Goal: Task Accomplishment & Management: Complete application form

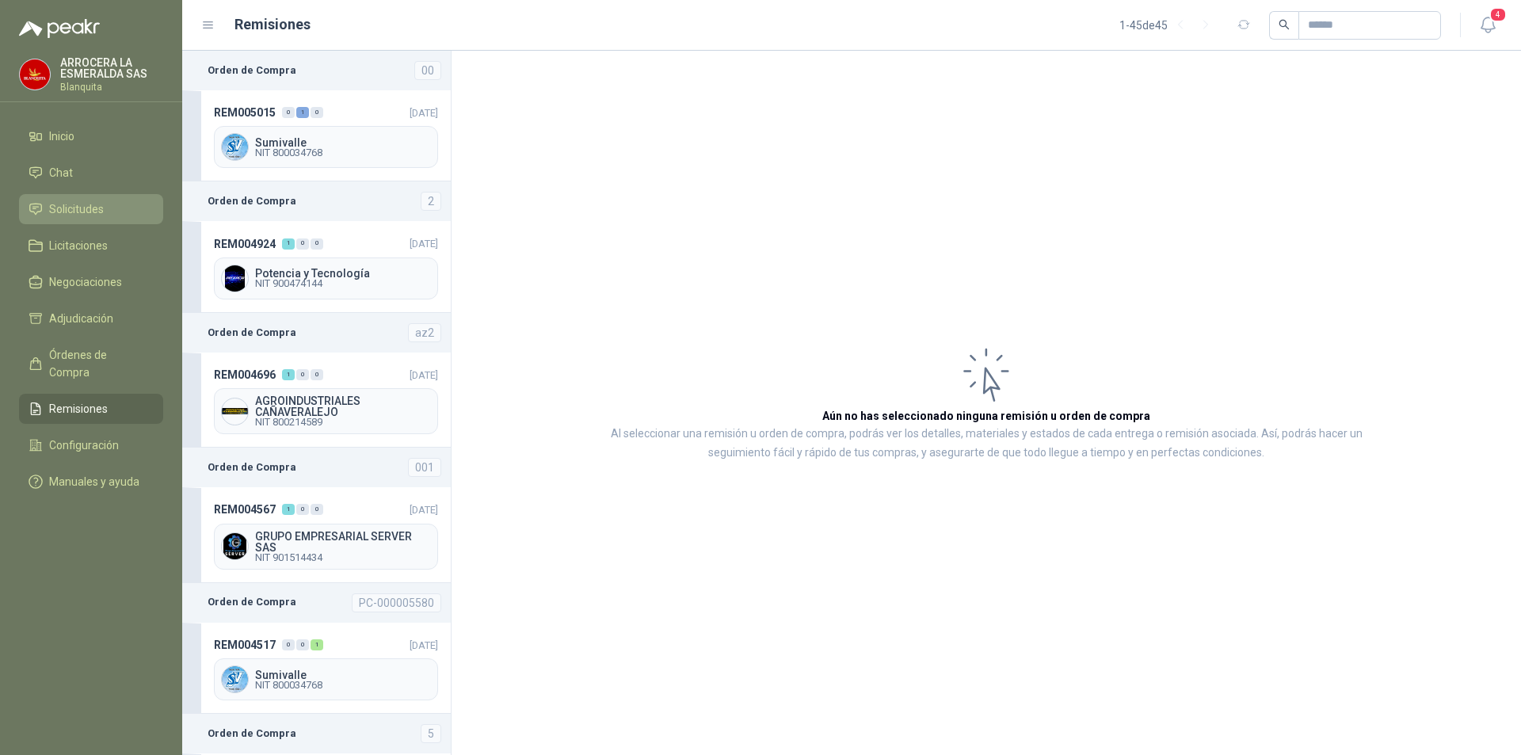
click at [93, 209] on span "Solicitudes" at bounding box center [76, 208] width 55 height 17
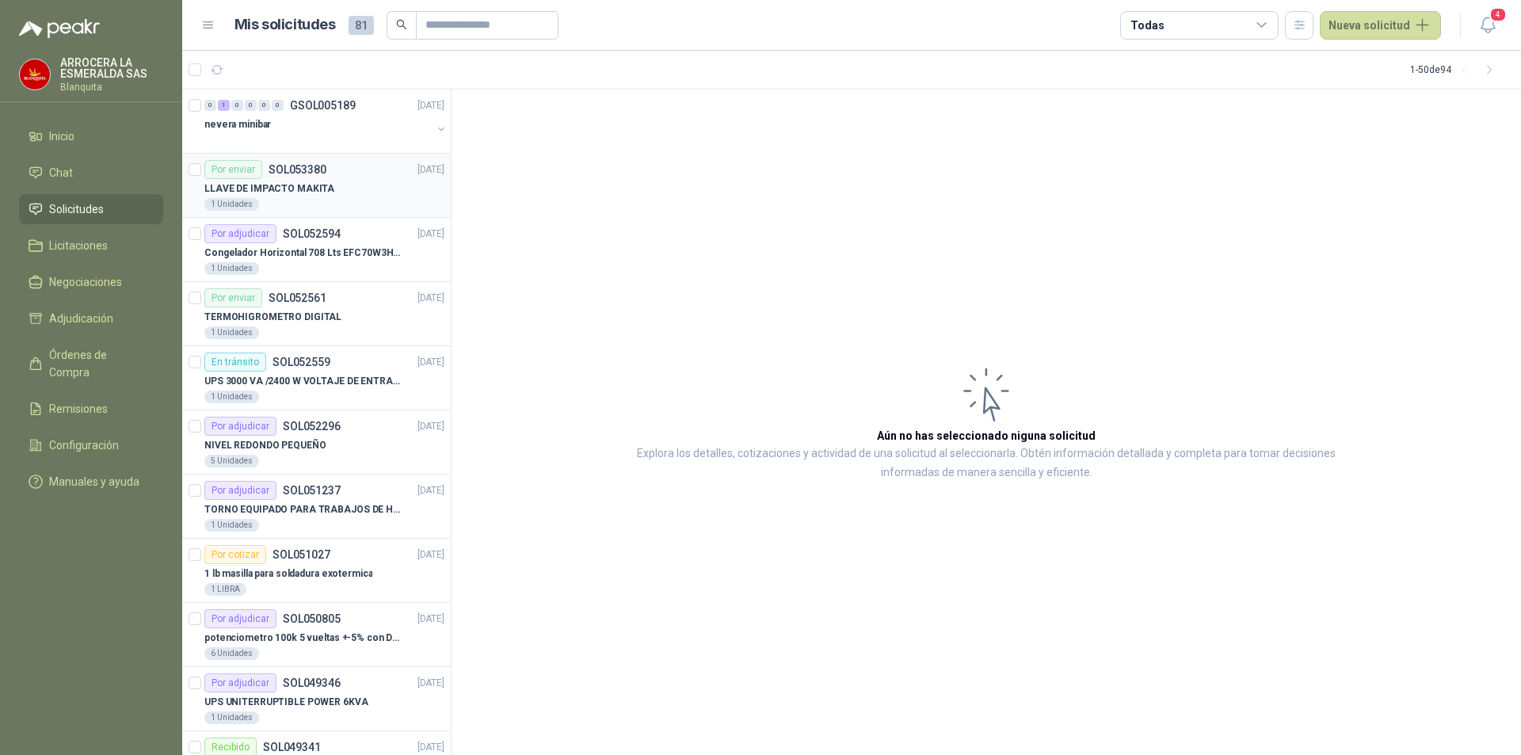
click at [366, 196] on div "LLAVE DE IMPACTO MAKITA" at bounding box center [324, 188] width 240 height 19
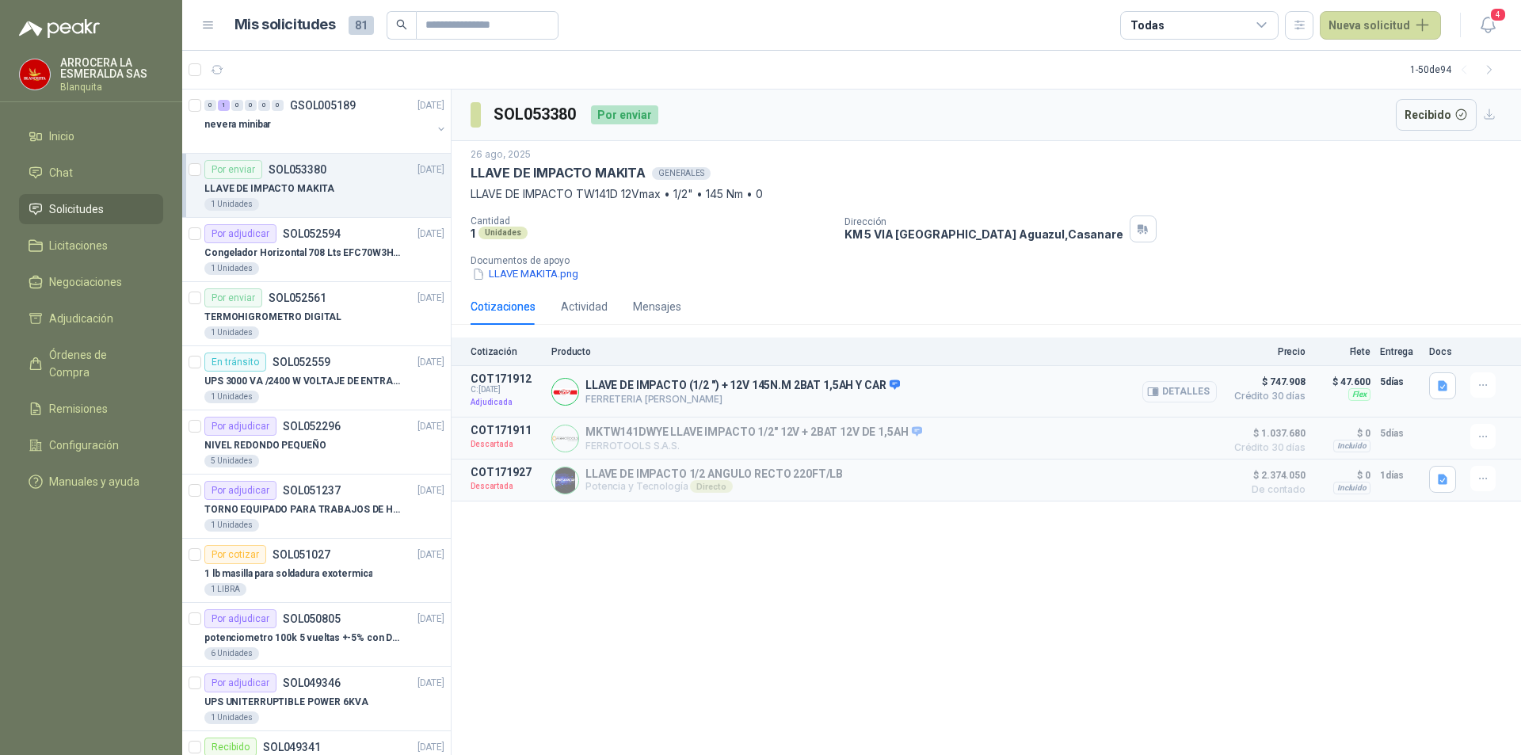
click at [1191, 387] on button "Detalles" at bounding box center [1180, 391] width 74 height 21
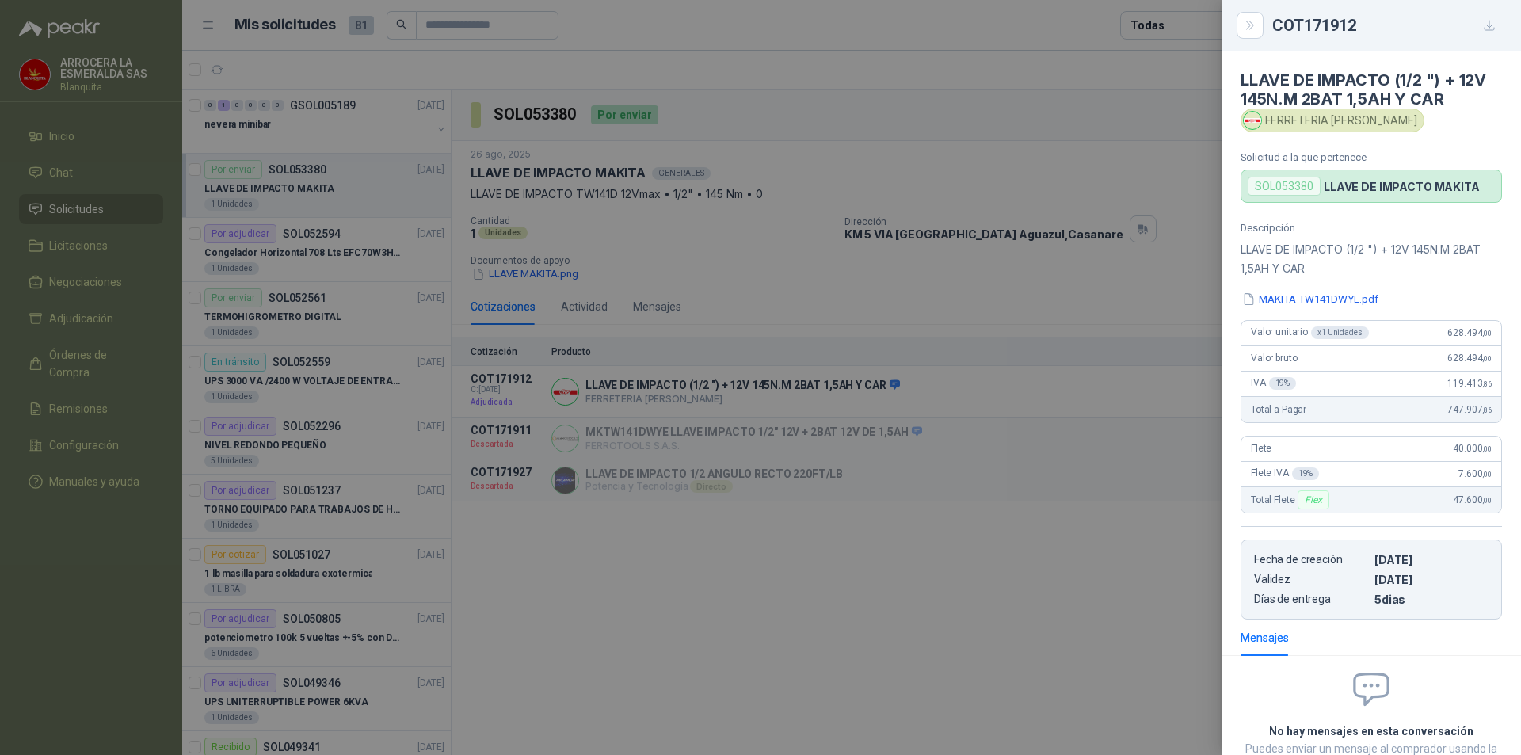
scroll to position [120, 0]
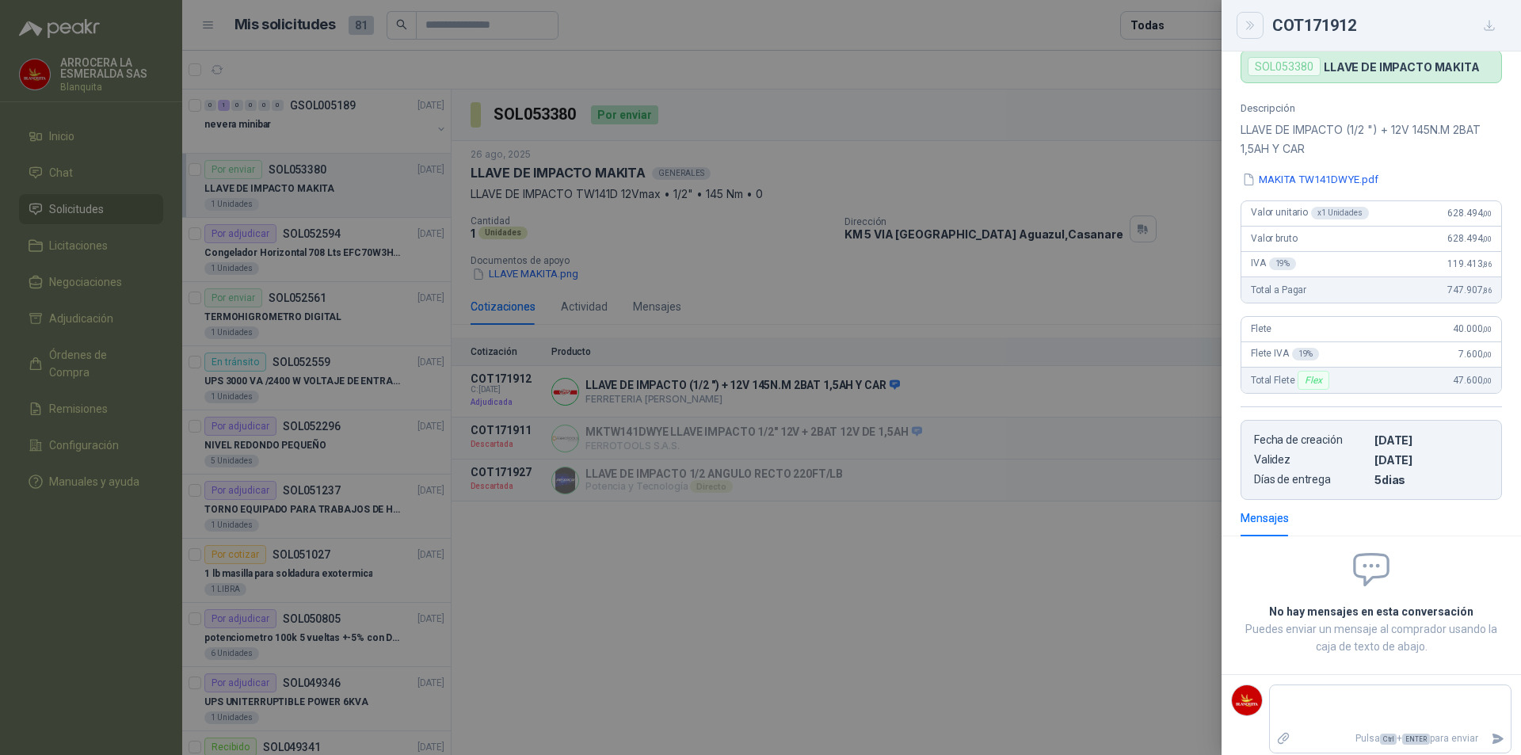
click at [1254, 27] on icon "Close" at bounding box center [1250, 25] width 13 height 13
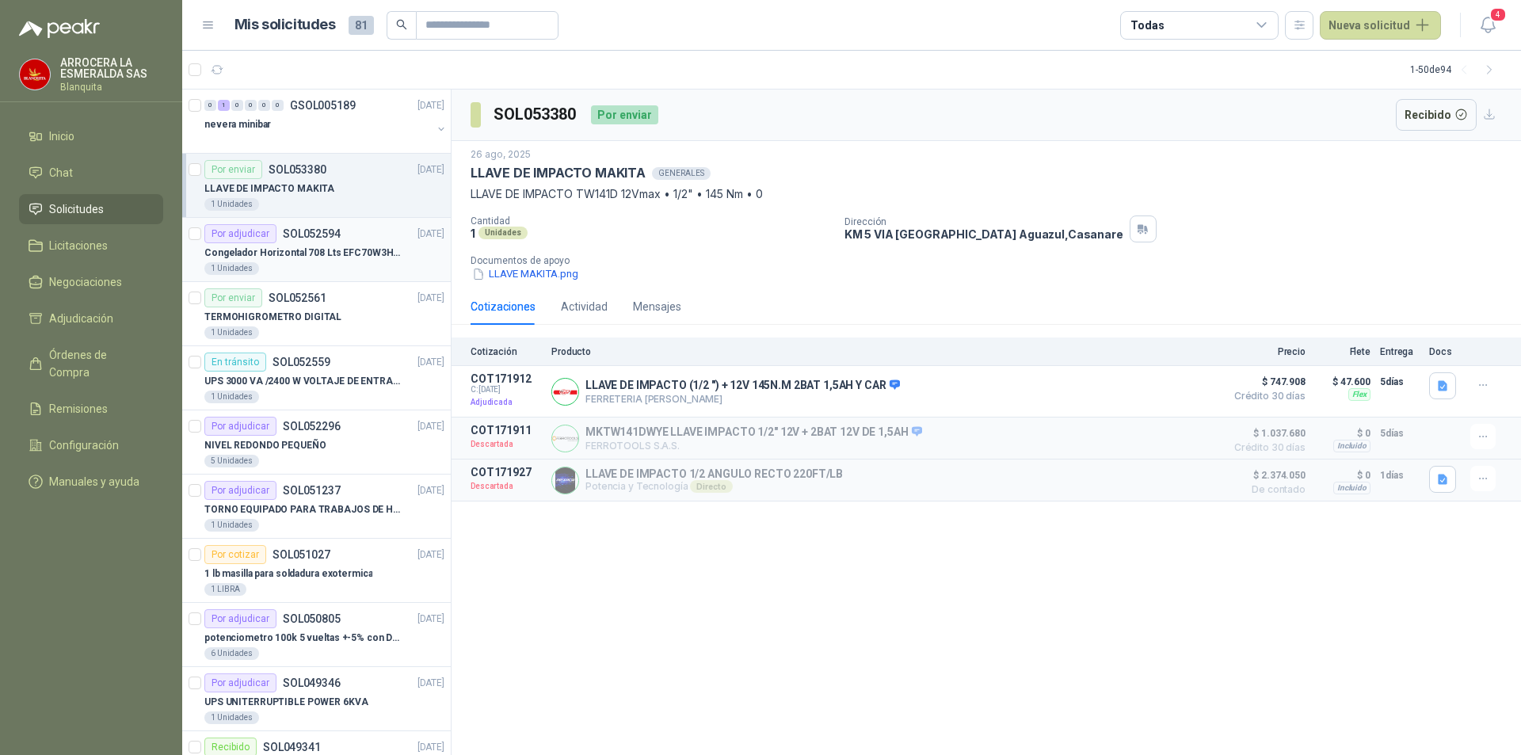
click at [371, 258] on p "Congelador Horizontal 708 Lts EFC70W3HTW Blanco Modelo EFC70W3HTW Código 501967" at bounding box center [302, 253] width 197 height 15
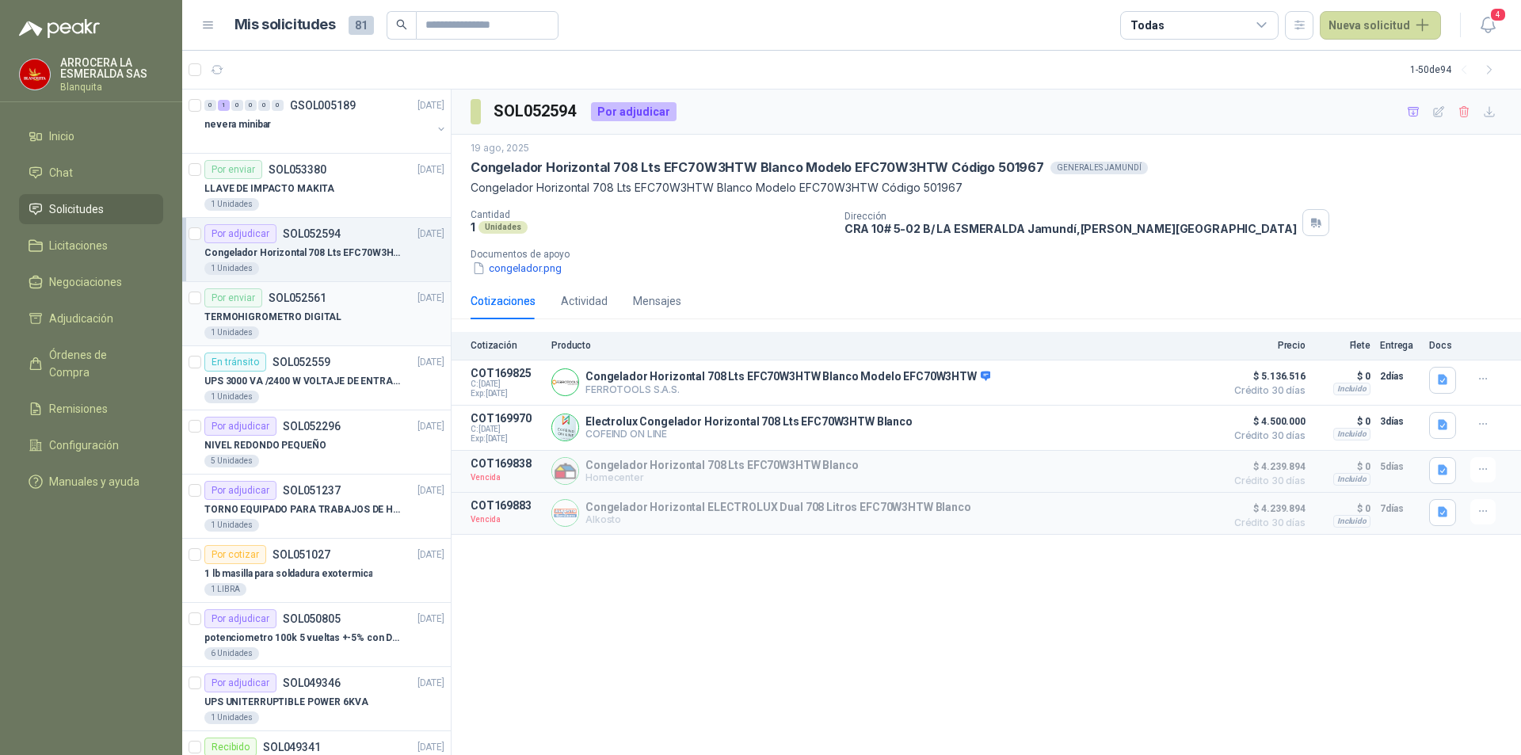
click at [358, 318] on div "TERMOHIGROMETRO DIGITAL" at bounding box center [324, 316] width 240 height 19
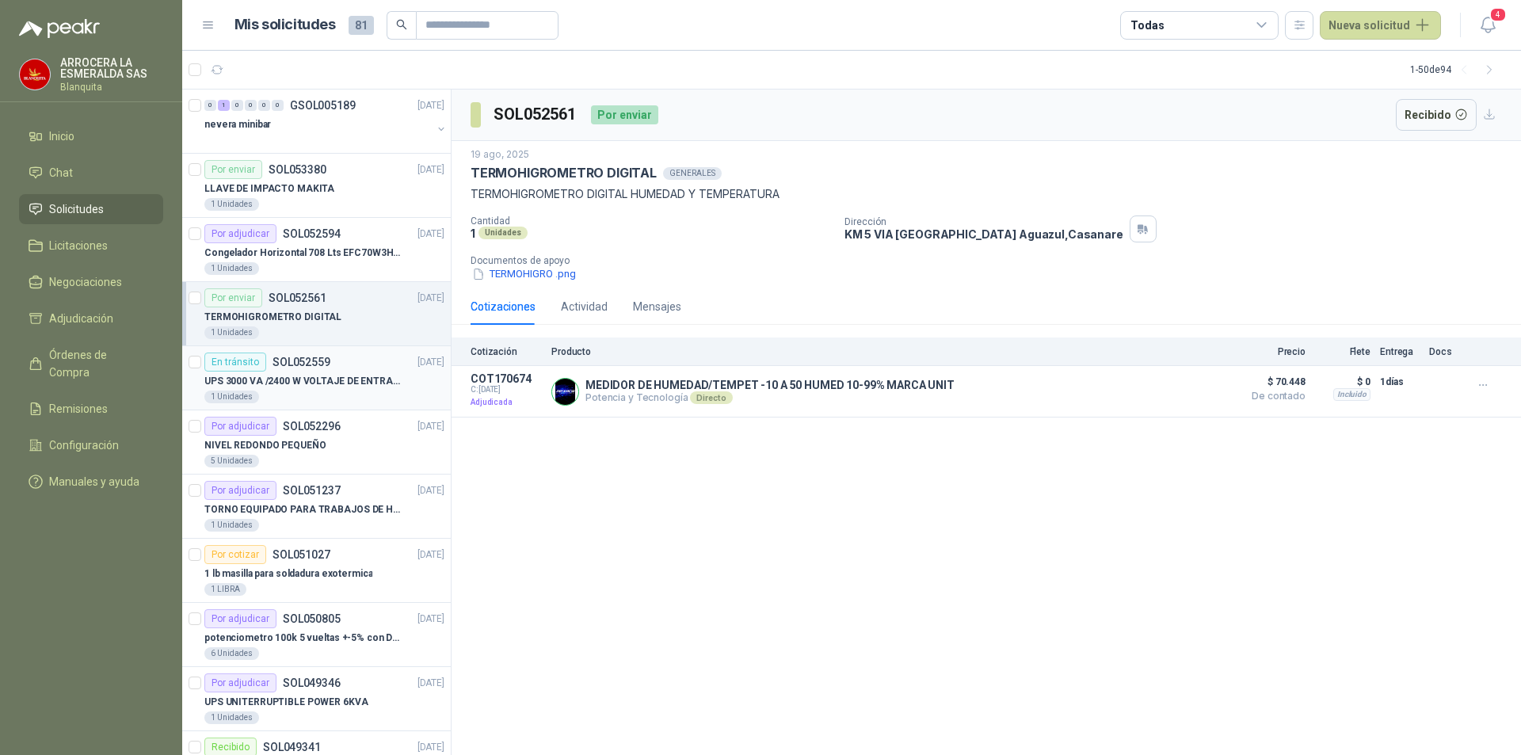
click at [316, 376] on p "UPS 3000 VA /2400 W VOLTAJE DE ENTRADA / SALIDA 12V ON LINE" at bounding box center [302, 381] width 197 height 15
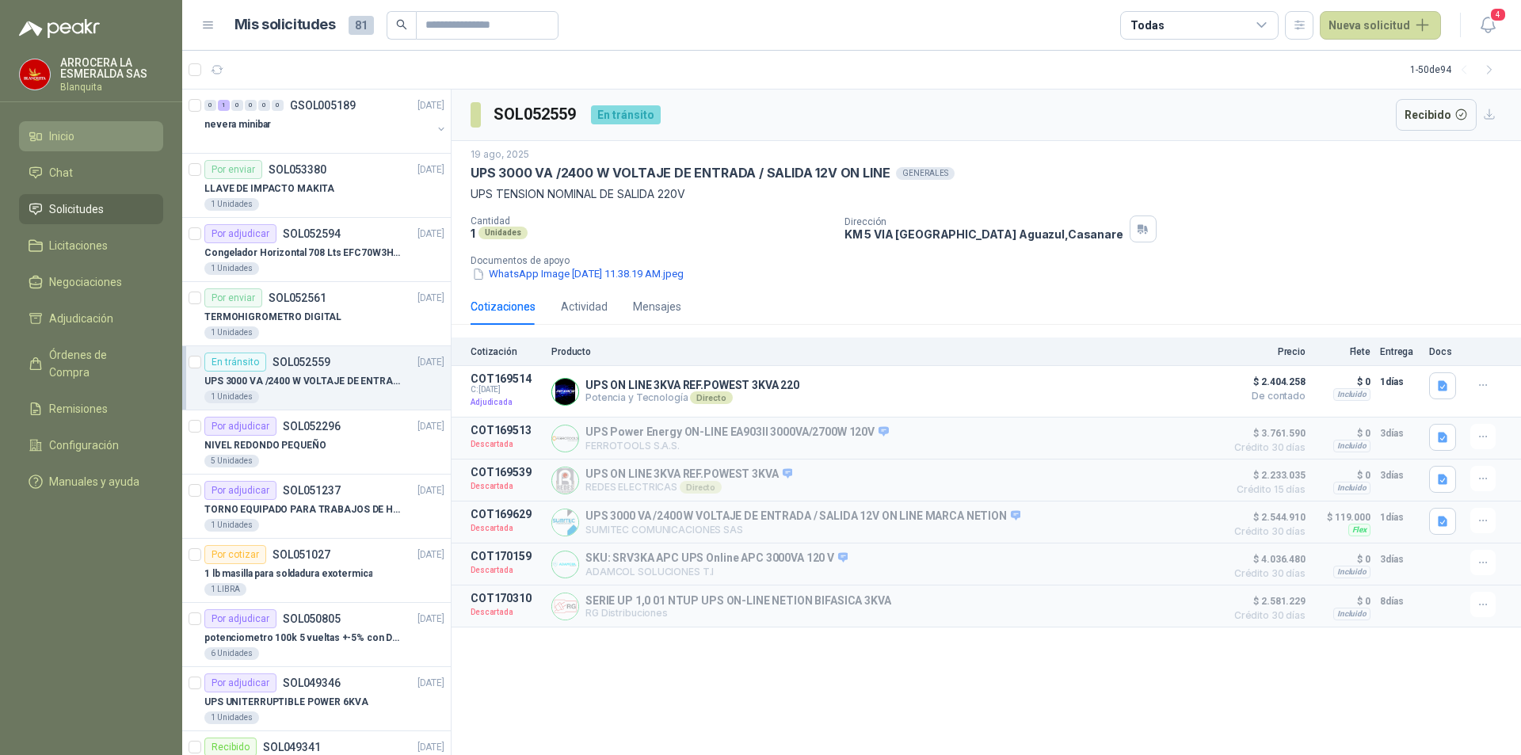
click at [94, 132] on li "Inicio" at bounding box center [91, 136] width 125 height 17
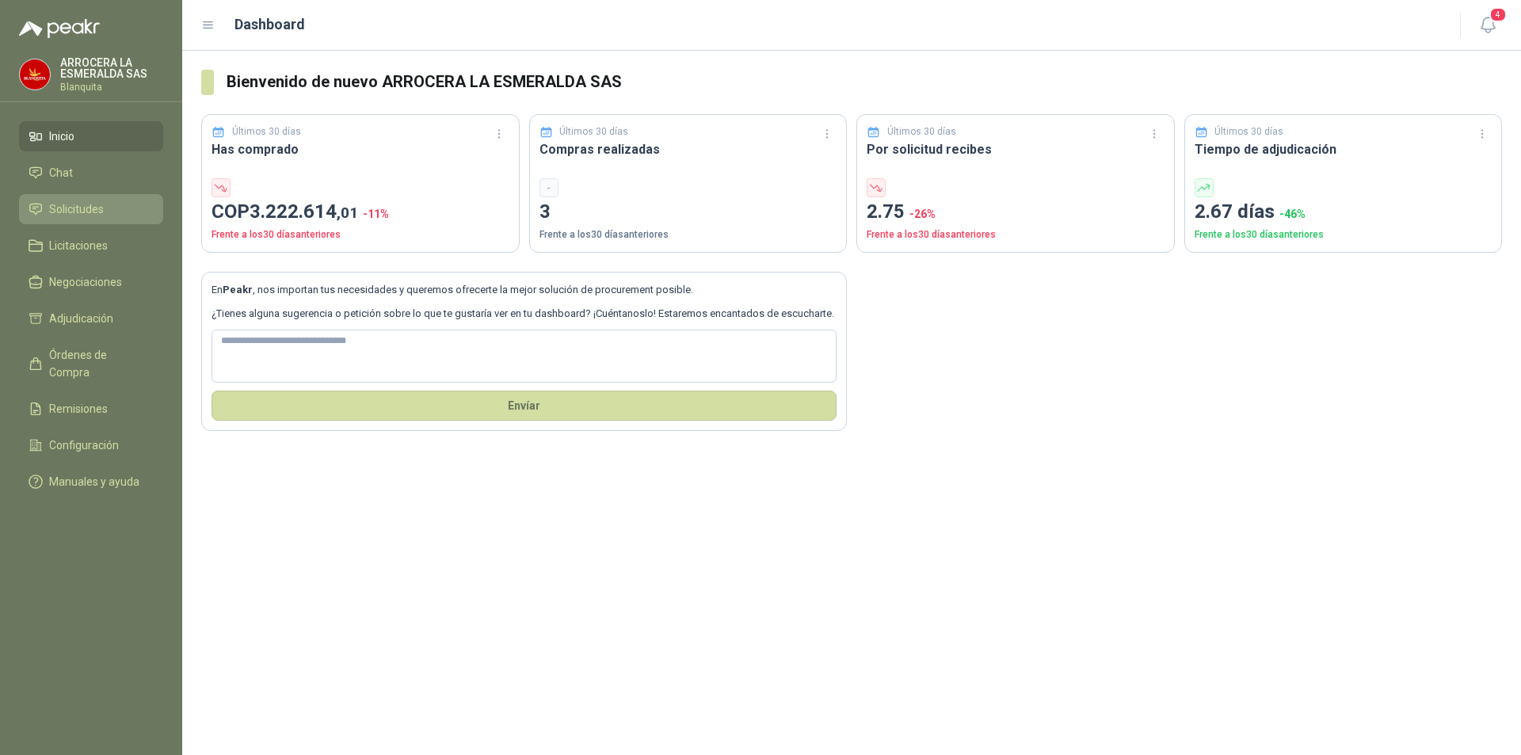
click at [102, 199] on link "Solicitudes" at bounding box center [91, 209] width 144 height 30
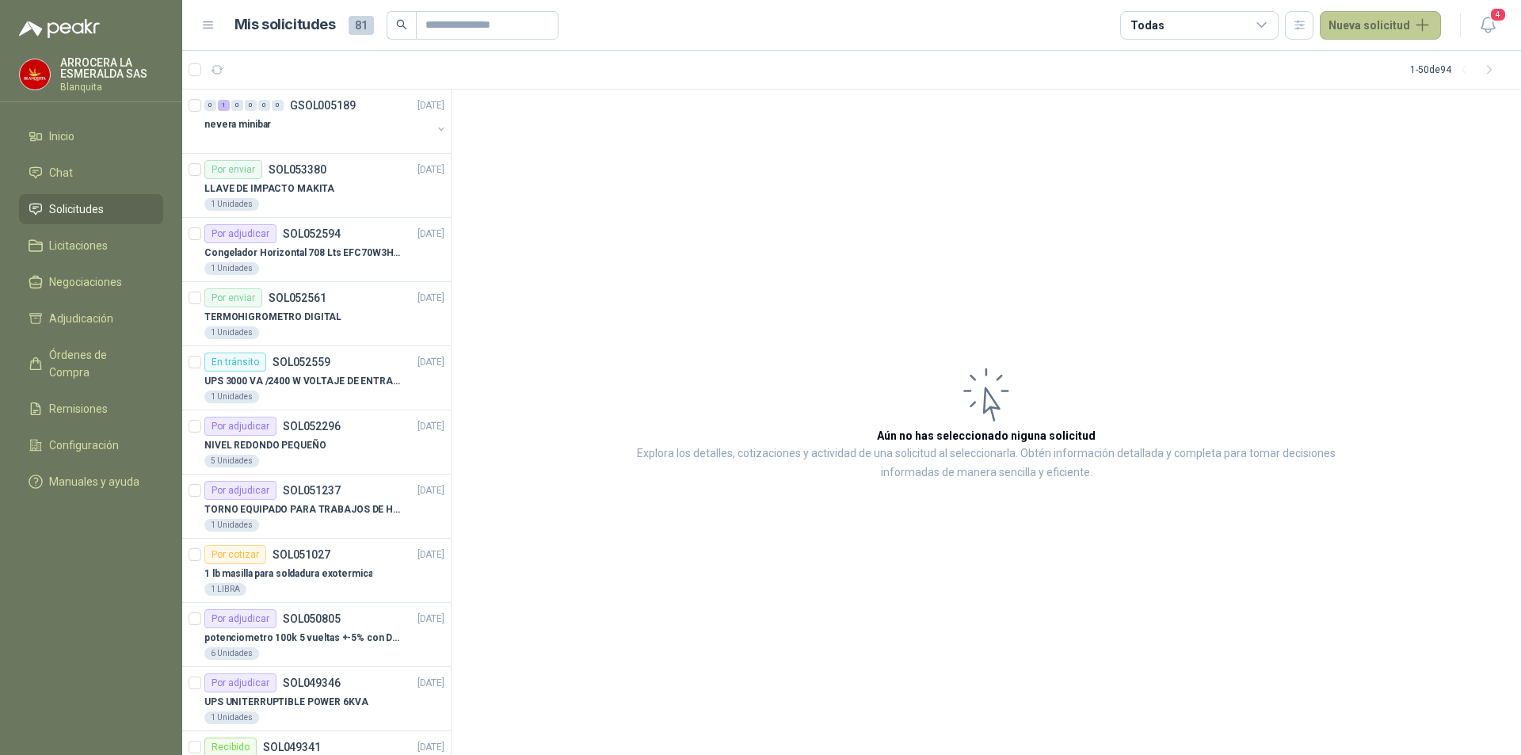
click at [1370, 25] on button "Nueva solicitud" at bounding box center [1380, 25] width 121 height 29
click at [1363, 68] on link "Solicitud" at bounding box center [1399, 64] width 135 height 28
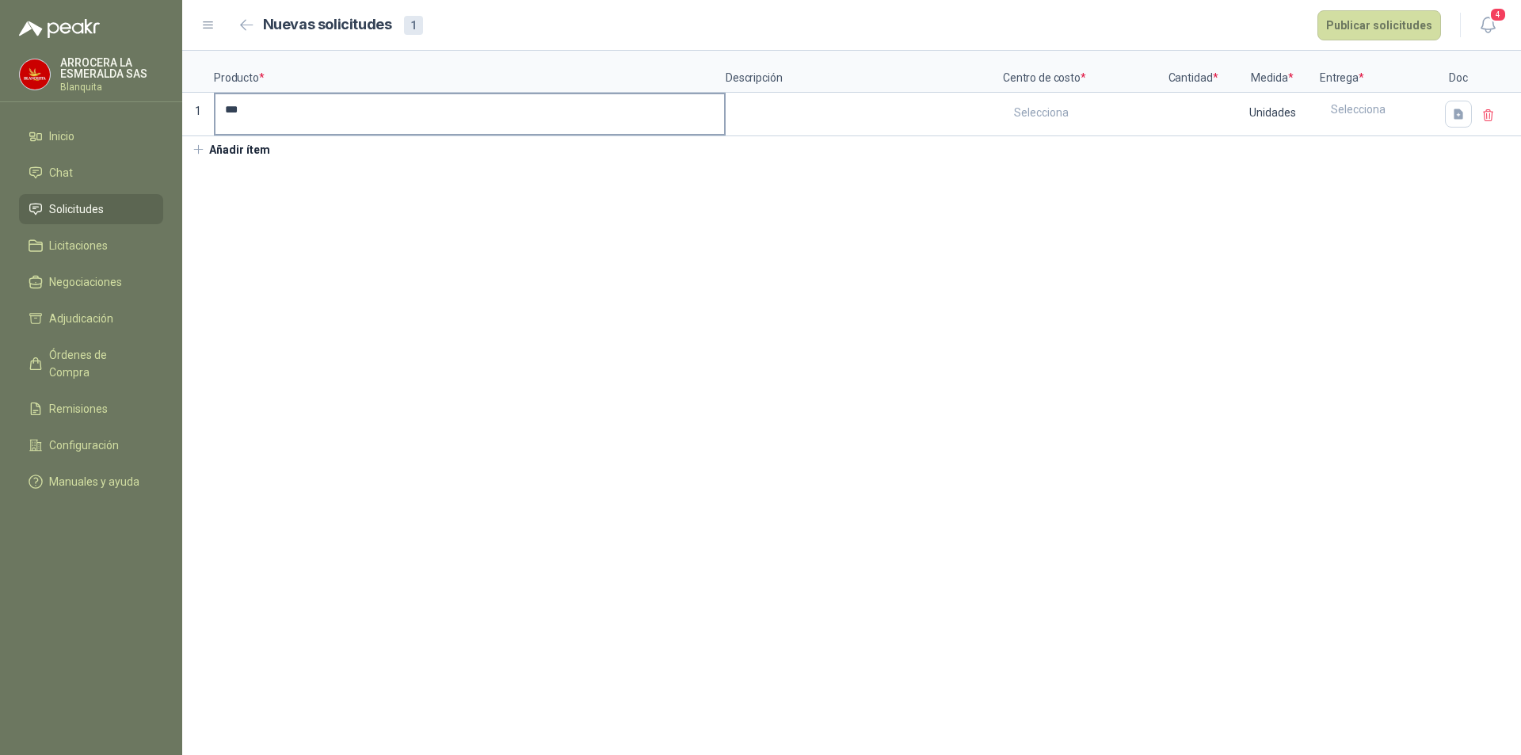
click at [400, 123] on input "***" at bounding box center [470, 109] width 509 height 31
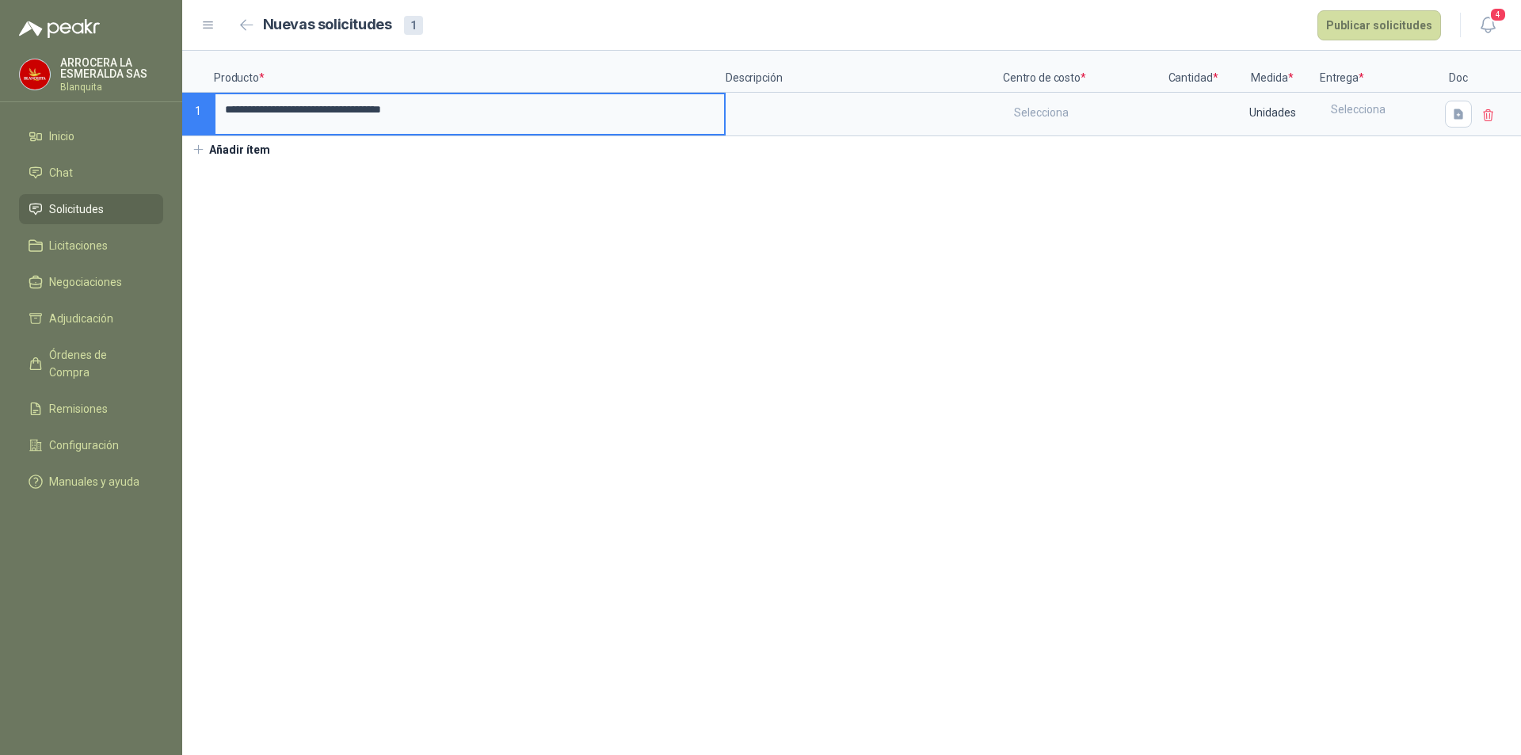
drag, startPoint x: 494, startPoint y: 110, endPoint x: 126, endPoint y: 105, distance: 367.7
click at [126, 105] on div "**********" at bounding box center [760, 377] width 1521 height 755
type input "**********"
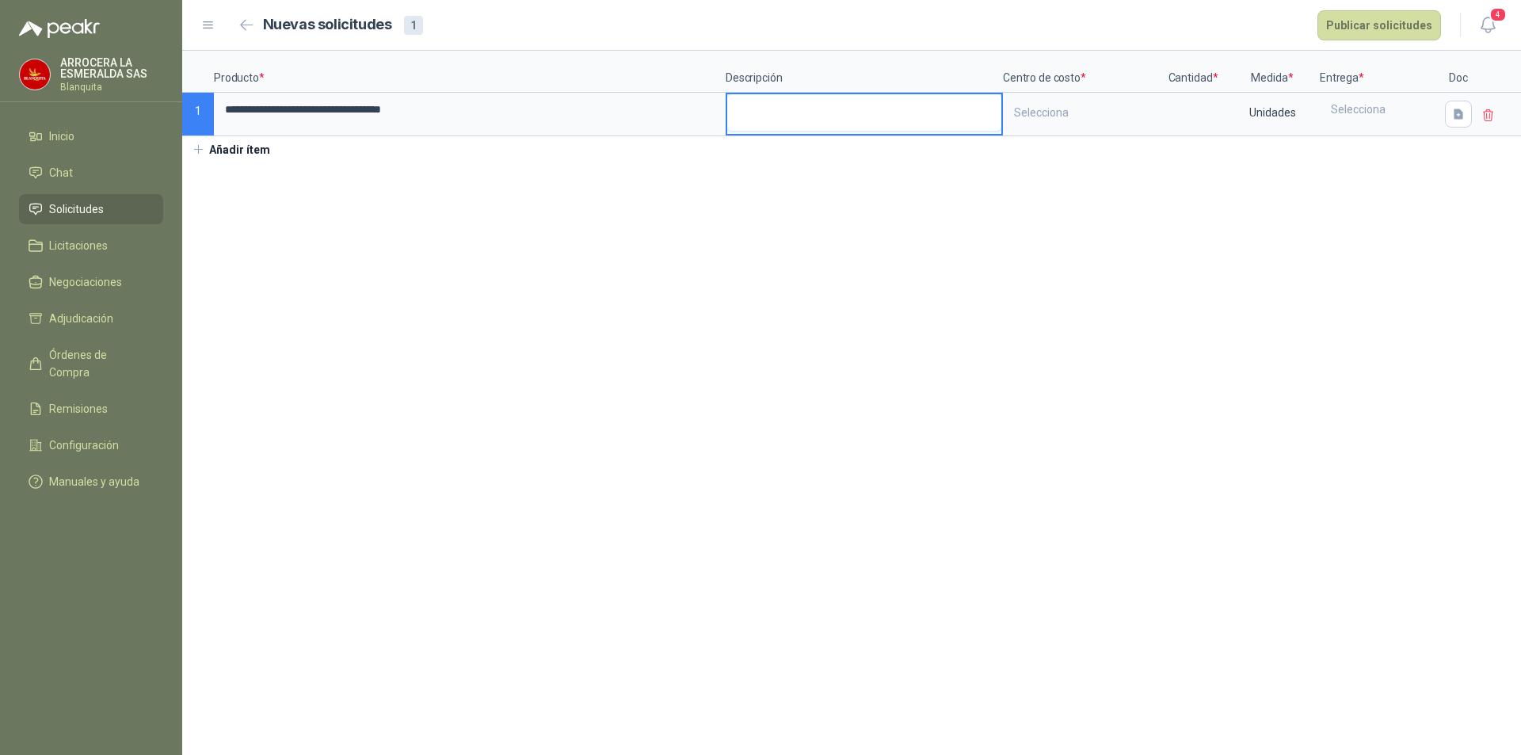
click at [777, 118] on textarea at bounding box center [864, 112] width 274 height 36
click at [1066, 105] on div "Selecciona" at bounding box center [1082, 112] width 155 height 36
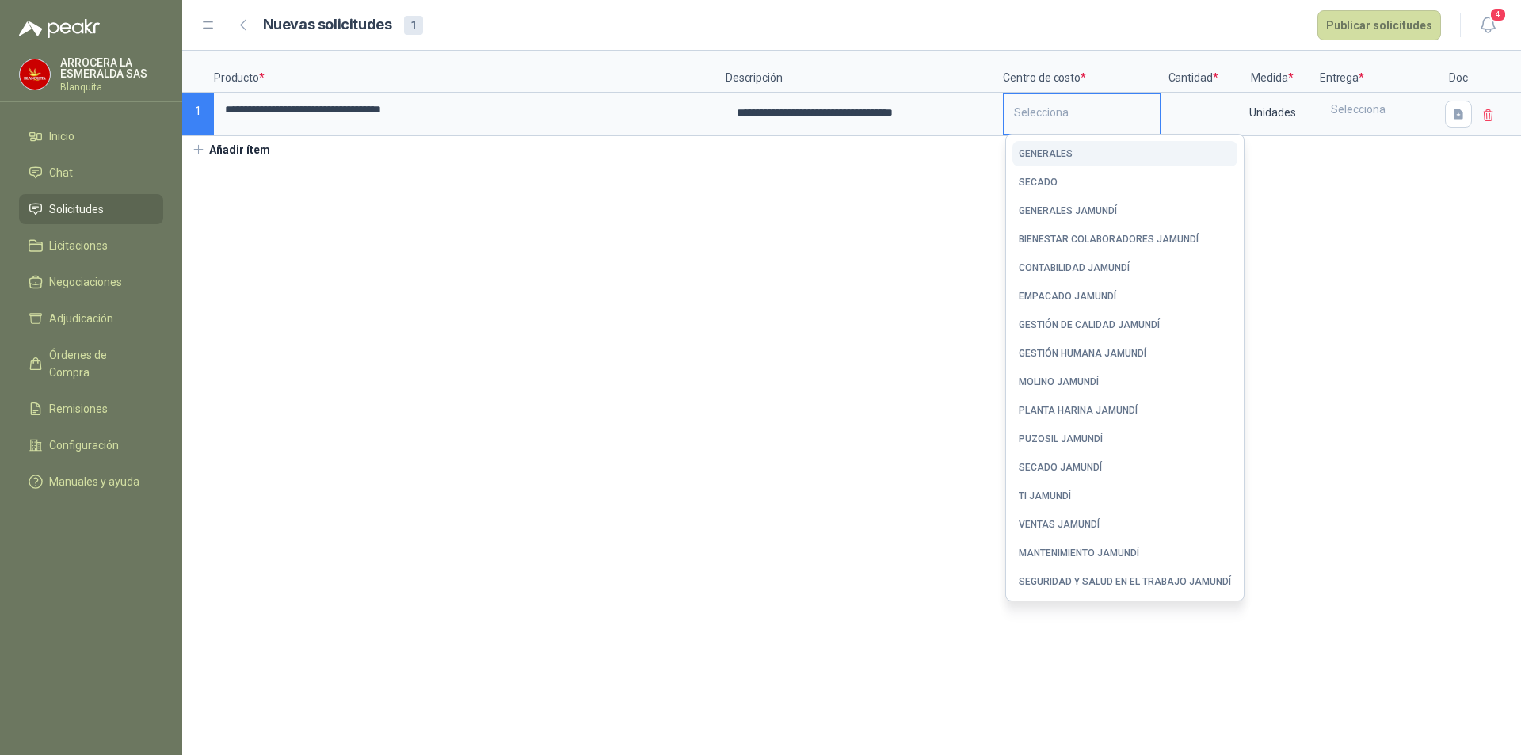
click at [1062, 151] on div "GENERALES" at bounding box center [1046, 153] width 54 height 11
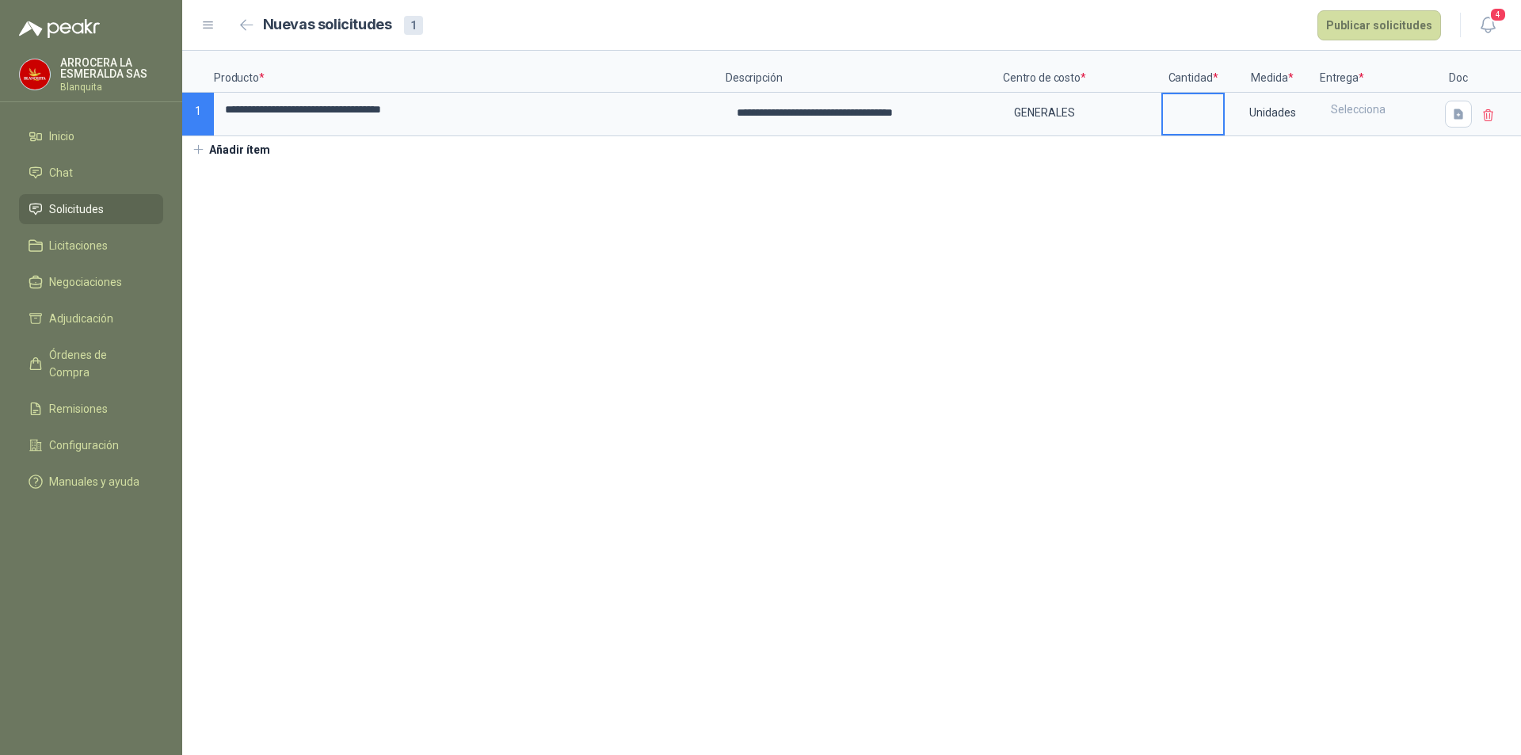
click at [1177, 118] on input at bounding box center [1193, 109] width 60 height 31
type input "*"
click at [1356, 116] on div "Selecciona" at bounding box center [1380, 109] width 116 height 30
click at [1381, 179] on button "AGUAZUL" at bounding box center [1369, 175] width 81 height 25
click at [1362, 17] on button "Publicar solicitudes" at bounding box center [1380, 25] width 124 height 30
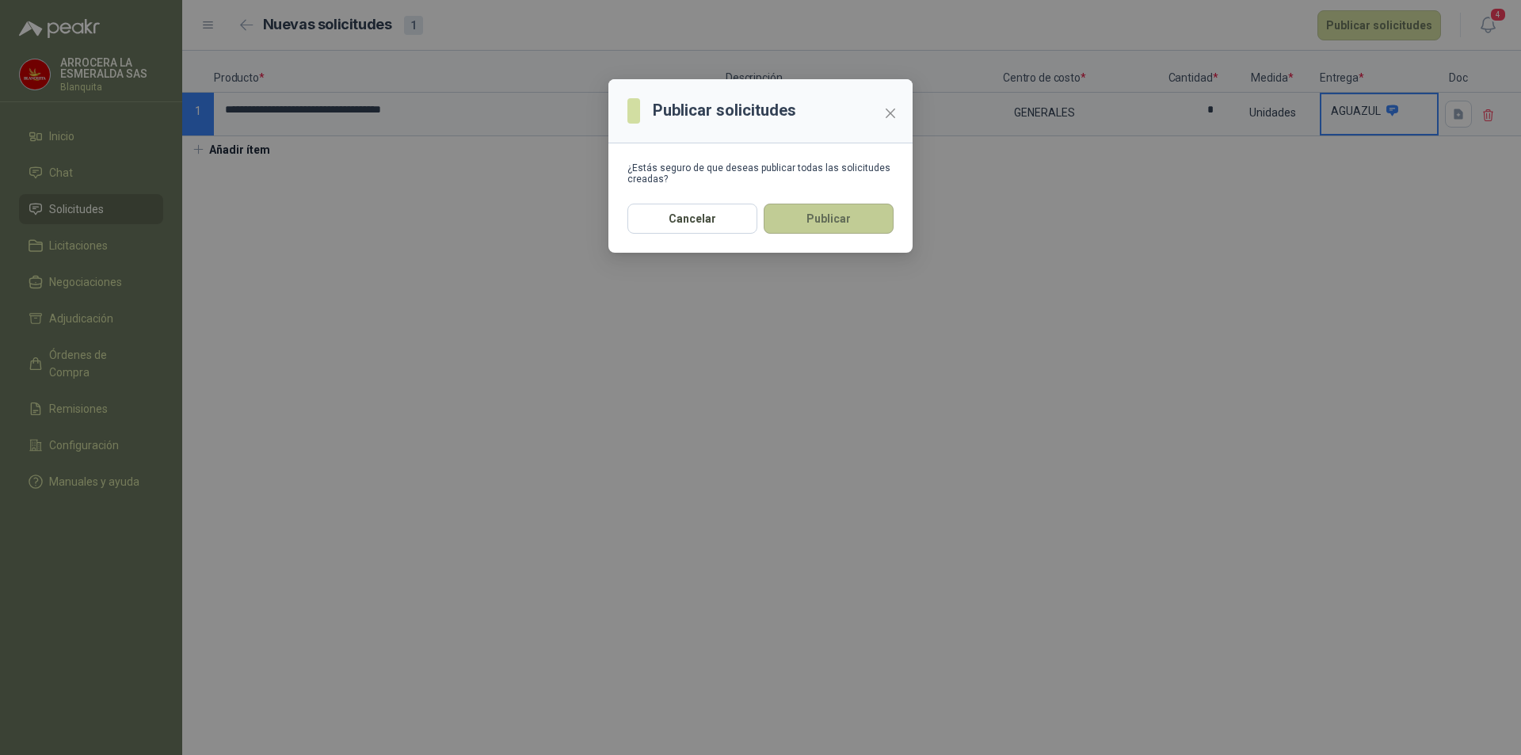
click at [818, 212] on button "Publicar" at bounding box center [829, 219] width 130 height 30
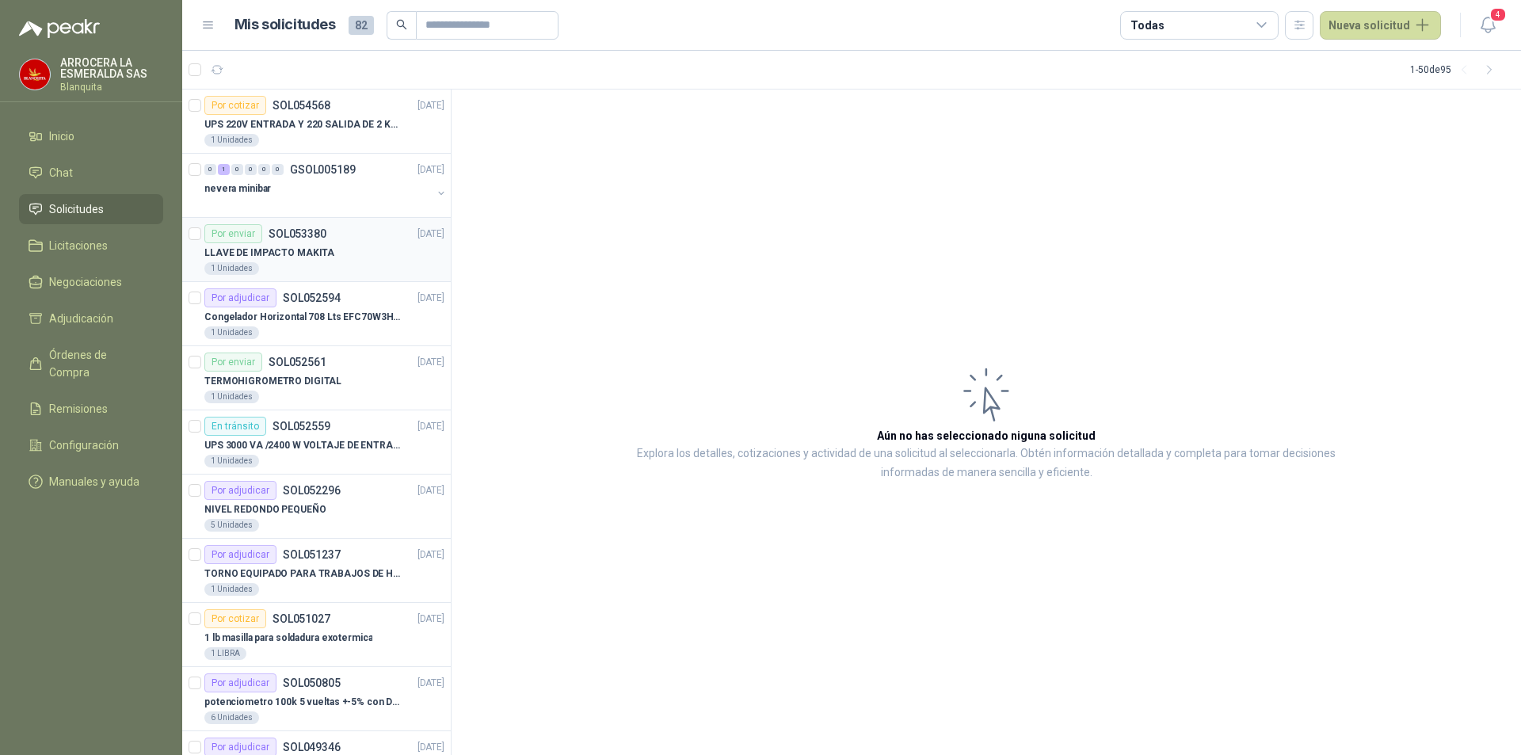
click at [345, 256] on div "LLAVE DE IMPACTO MAKITA" at bounding box center [324, 252] width 240 height 19
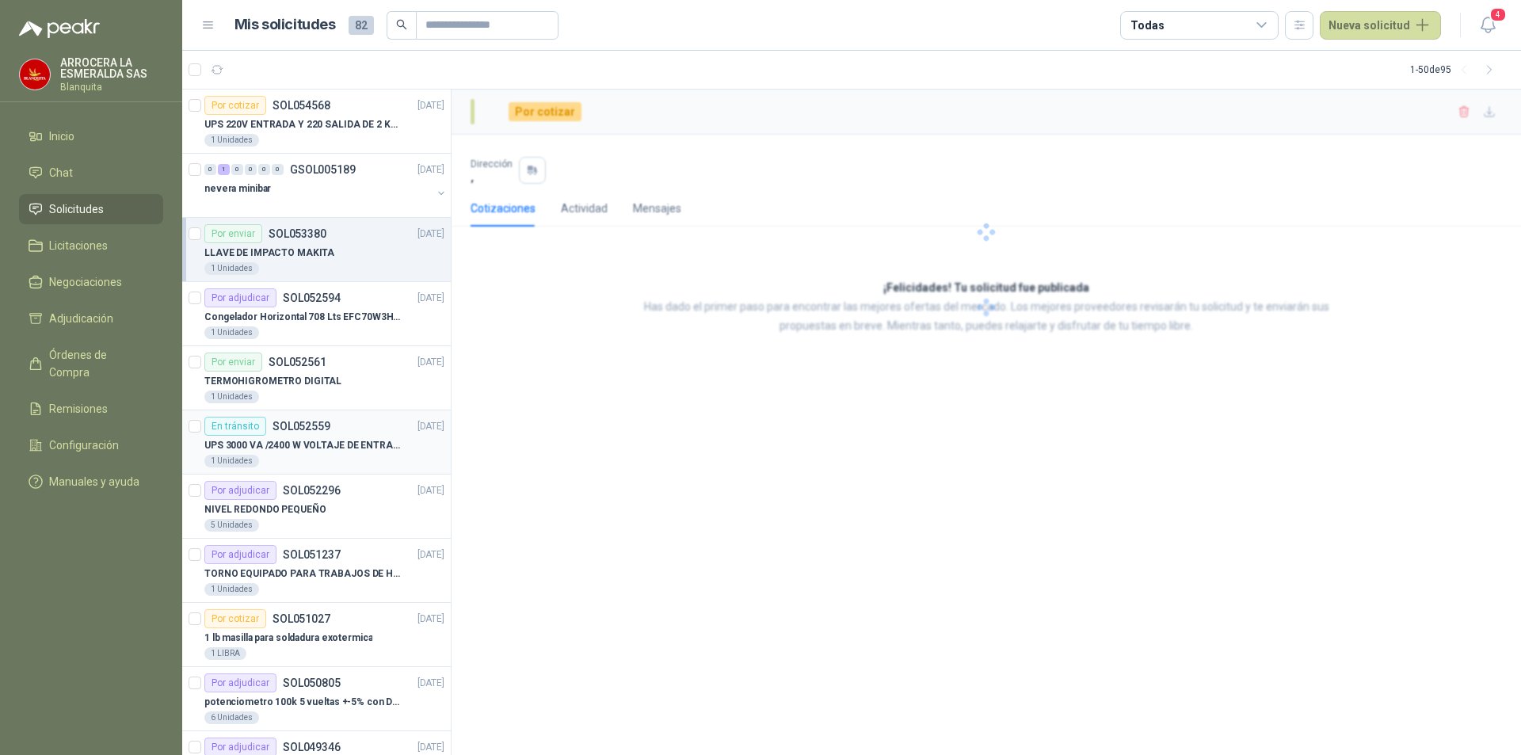
scroll to position [79, 0]
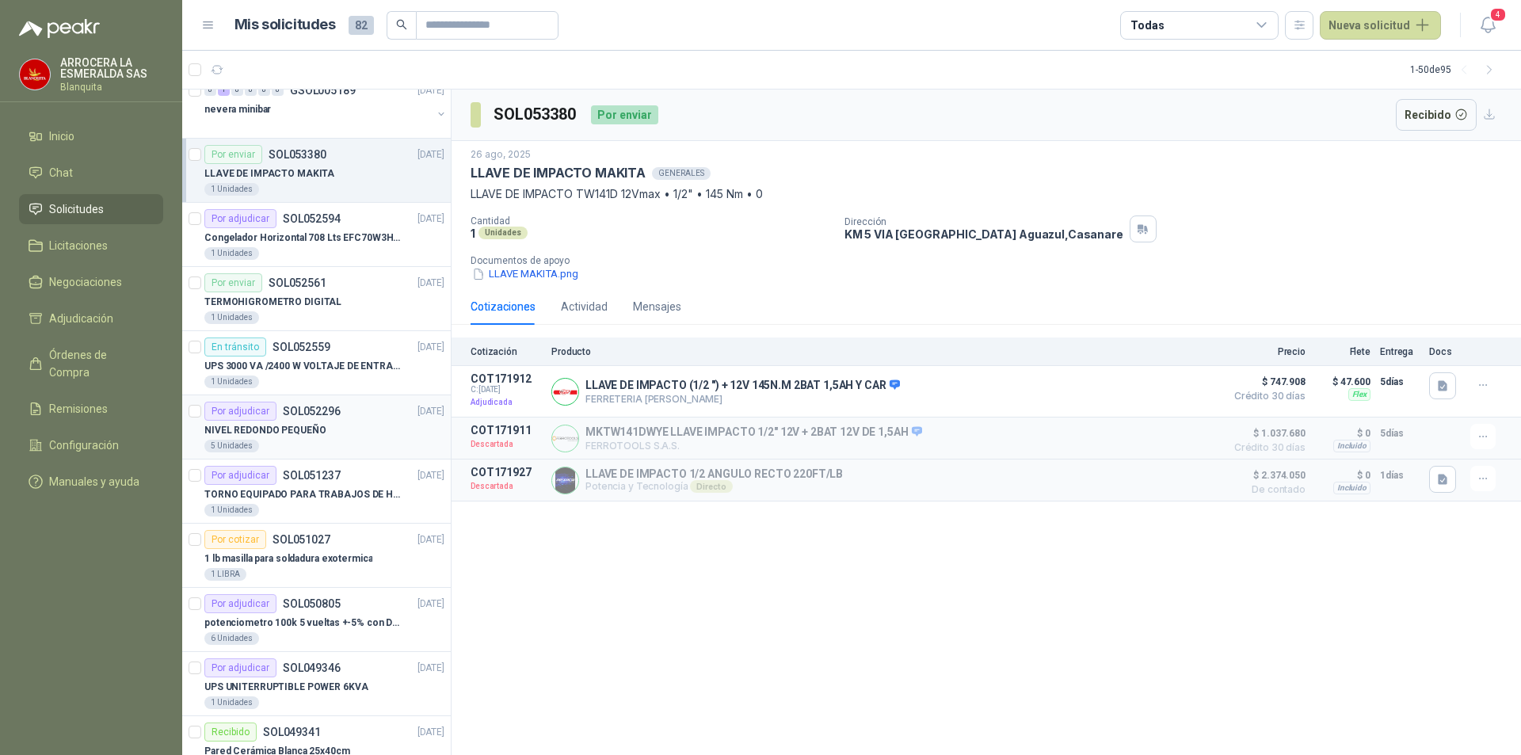
click at [361, 442] on div "5 Unidades" at bounding box center [324, 446] width 240 height 13
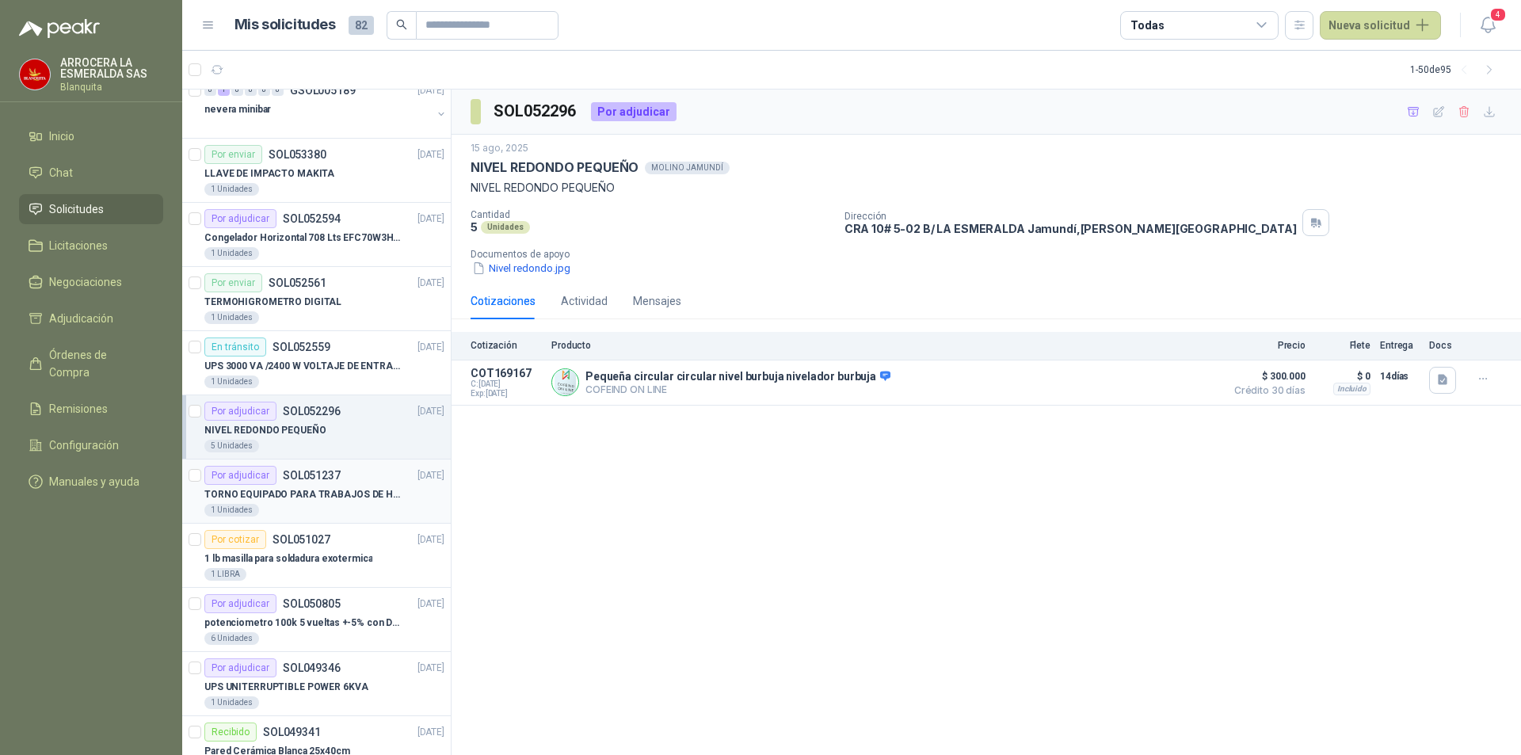
click at [366, 511] on div "1 Unidades" at bounding box center [324, 510] width 240 height 13
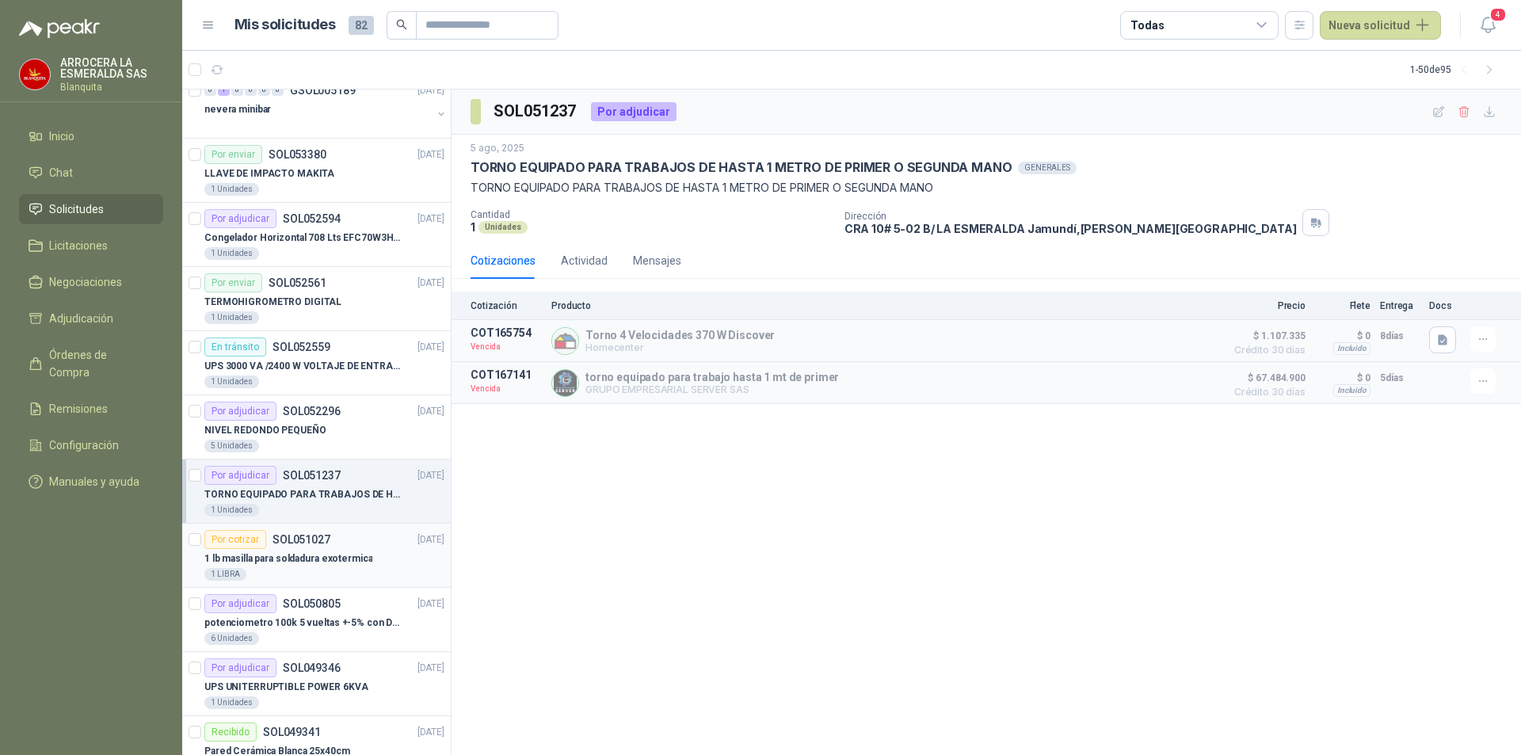
click at [359, 559] on p "1 lb masilla para soldadura exotermica" at bounding box center [288, 558] width 168 height 15
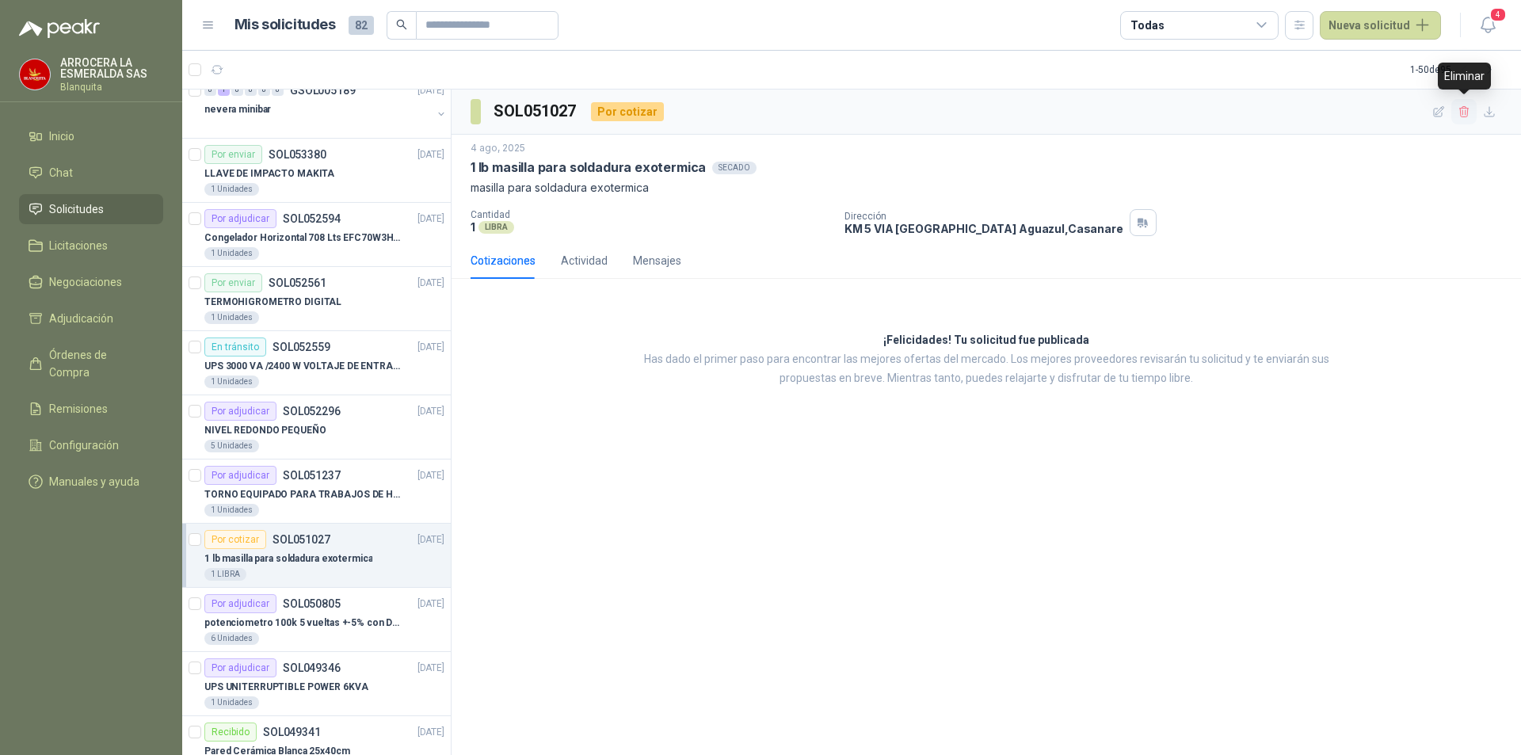
click at [1466, 111] on icon "button" at bounding box center [1463, 111] width 9 height 11
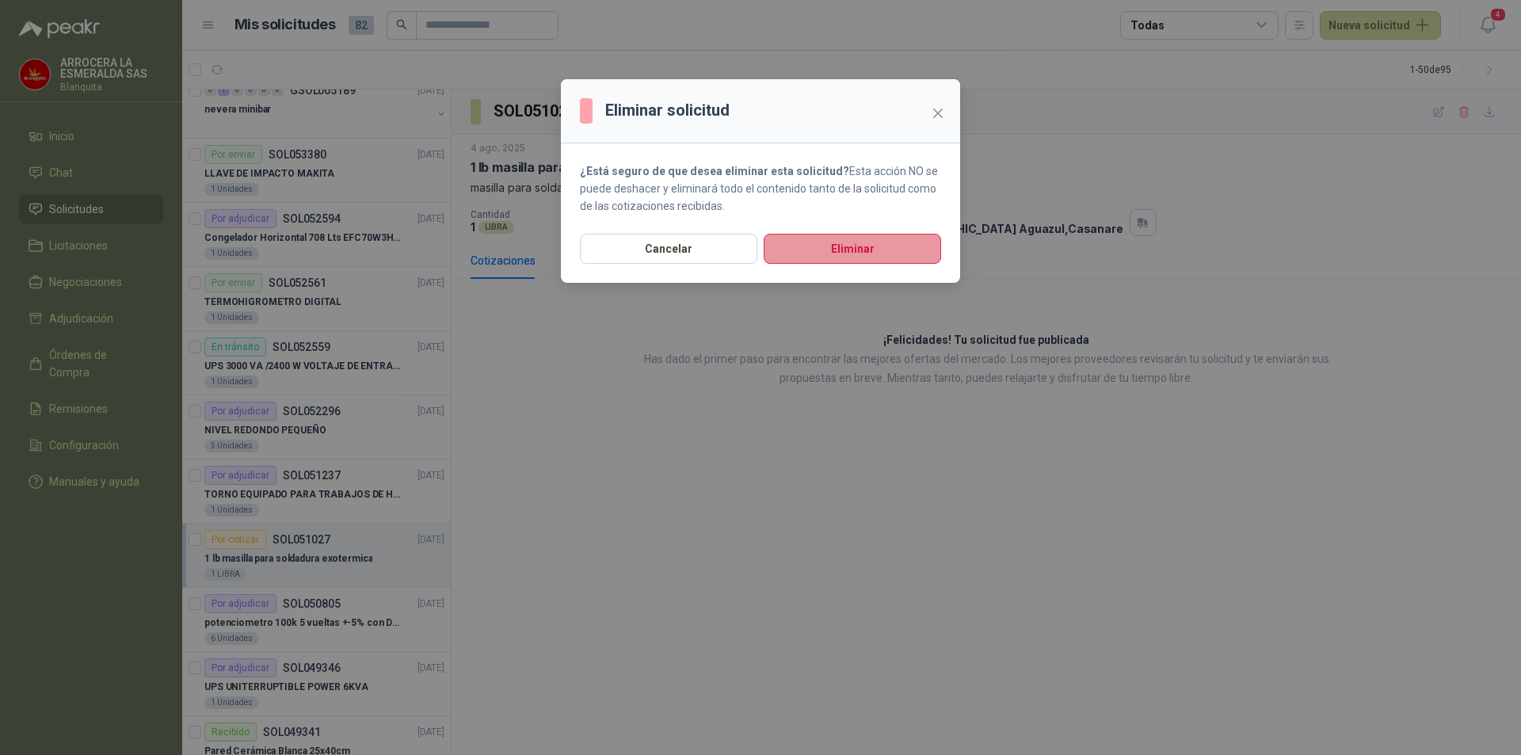
click at [838, 245] on button "Eliminar" at bounding box center [852, 249] width 177 height 30
